Goal: Find specific page/section: Find specific page/section

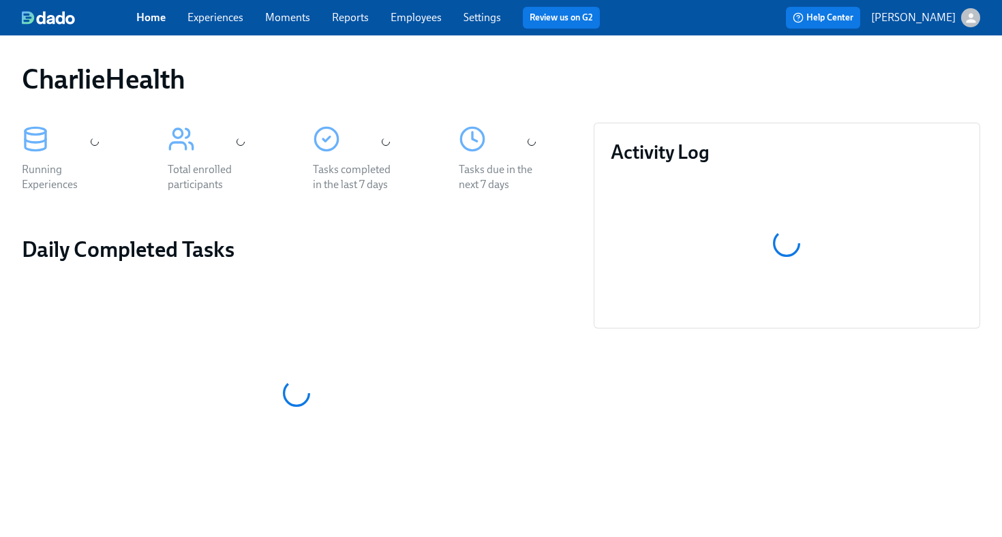
click at [420, 16] on link "Employees" at bounding box center [415, 17] width 51 height 13
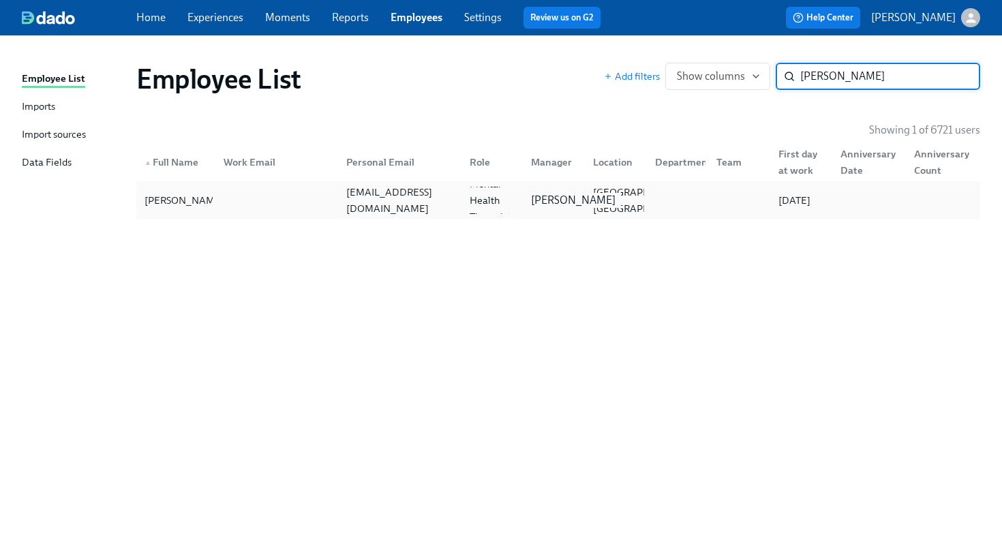
type input "[PERSON_NAME]"
click at [549, 200] on p "[PERSON_NAME]" at bounding box center [573, 200] width 85 height 15
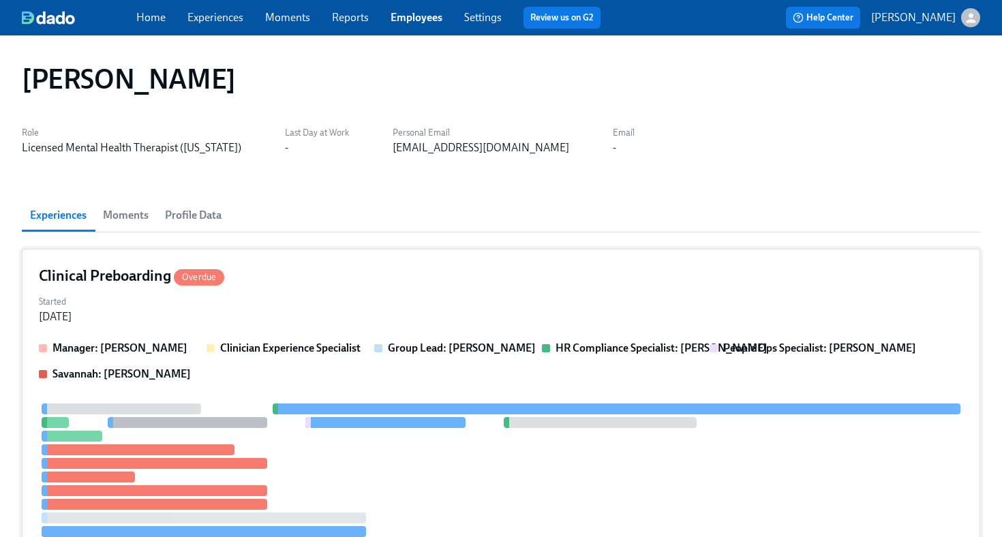
click at [438, 292] on div "Started [DATE]" at bounding box center [501, 308] width 924 height 33
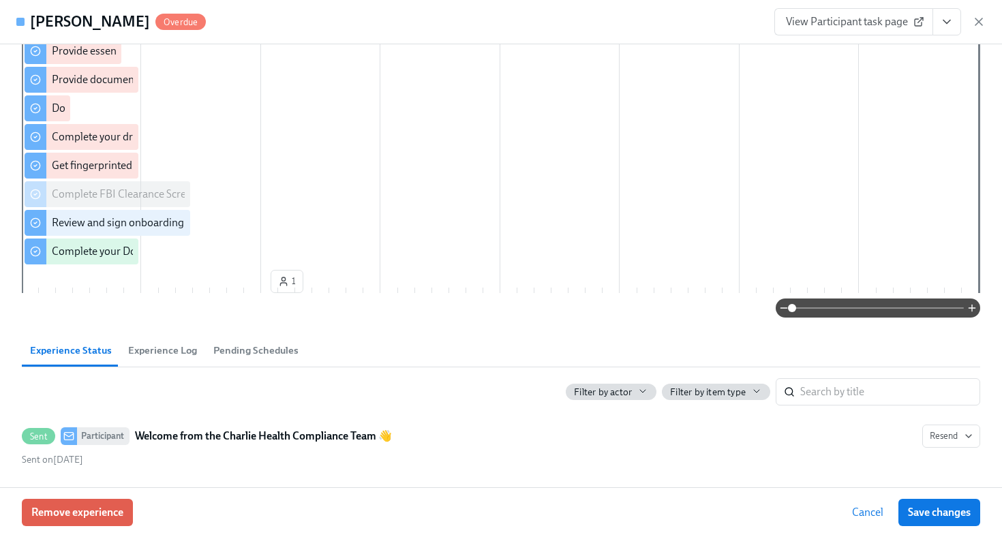
scroll to position [57, 0]
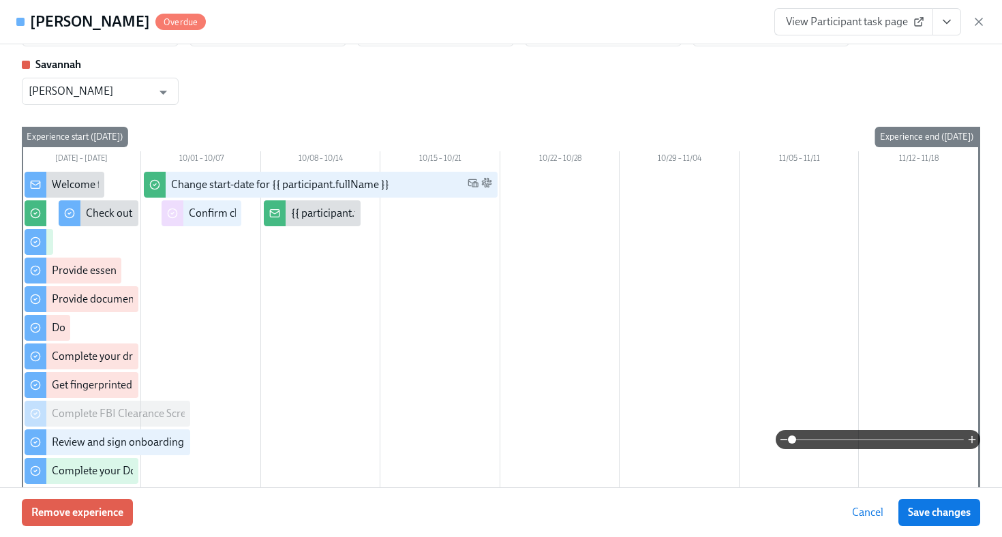
click at [816, 18] on span "View Participant task page" at bounding box center [854, 22] width 136 height 14
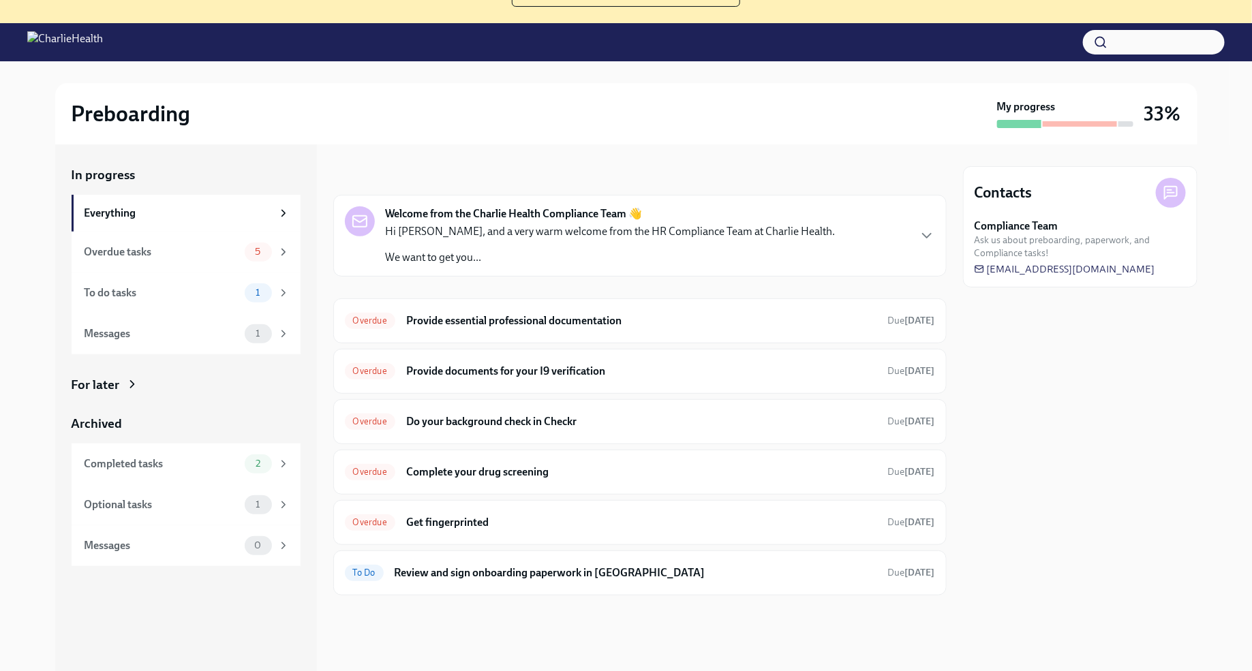
scroll to position [132, 0]
